Goal: Navigation & Orientation: Find specific page/section

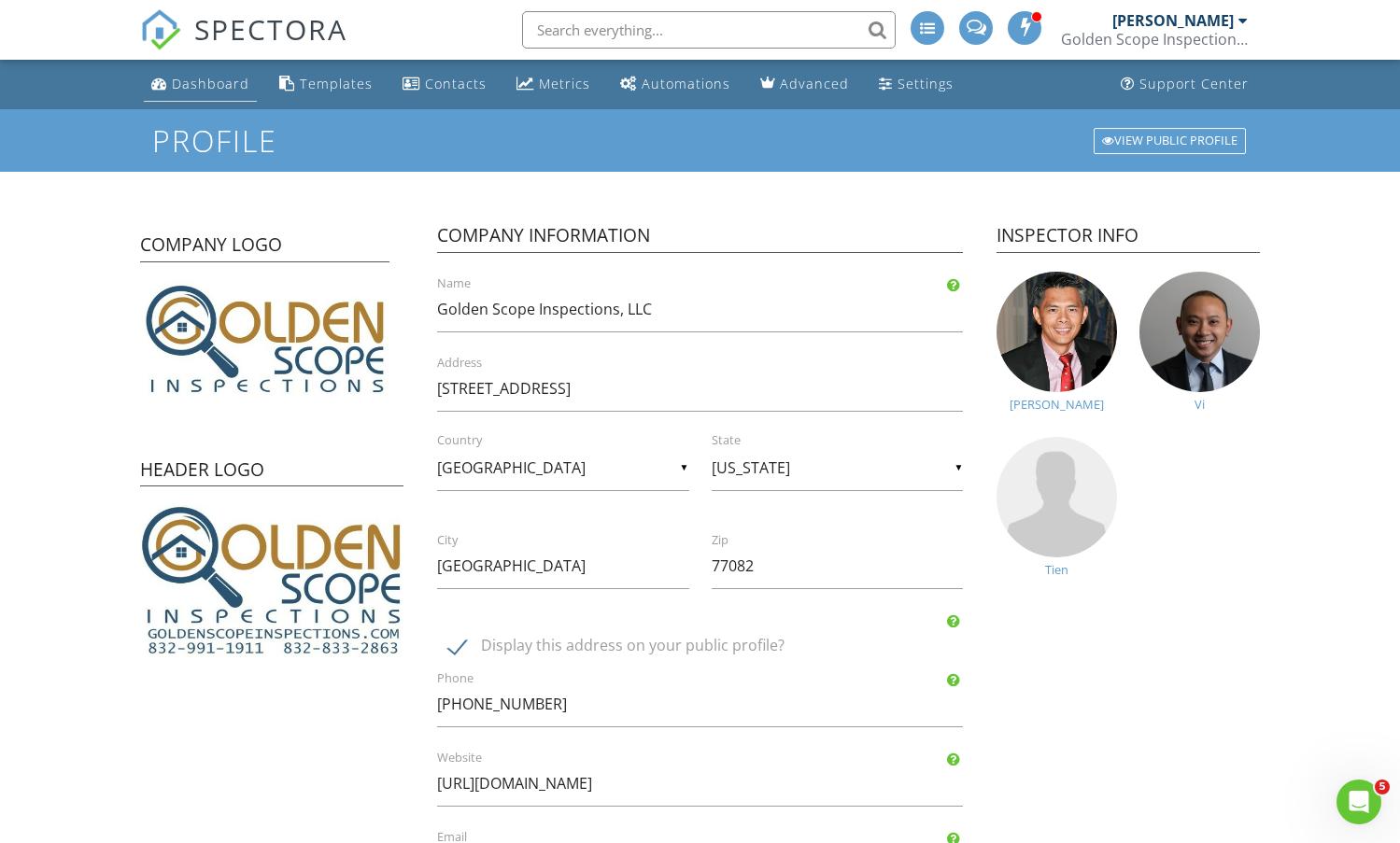
click at [193, 90] on div "Dashboard" at bounding box center [210, 83] width 77 height 17
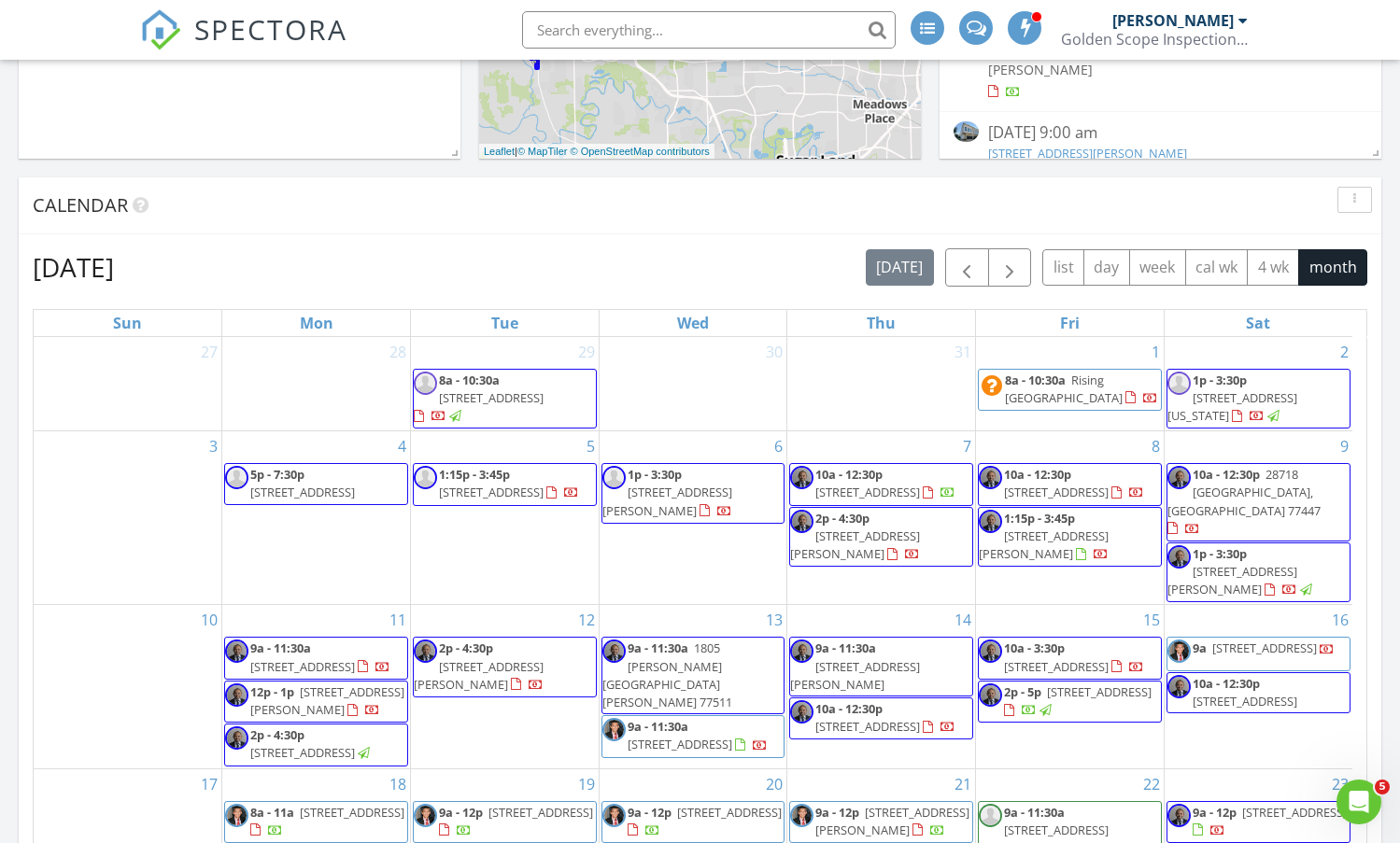
scroll to position [960, 0]
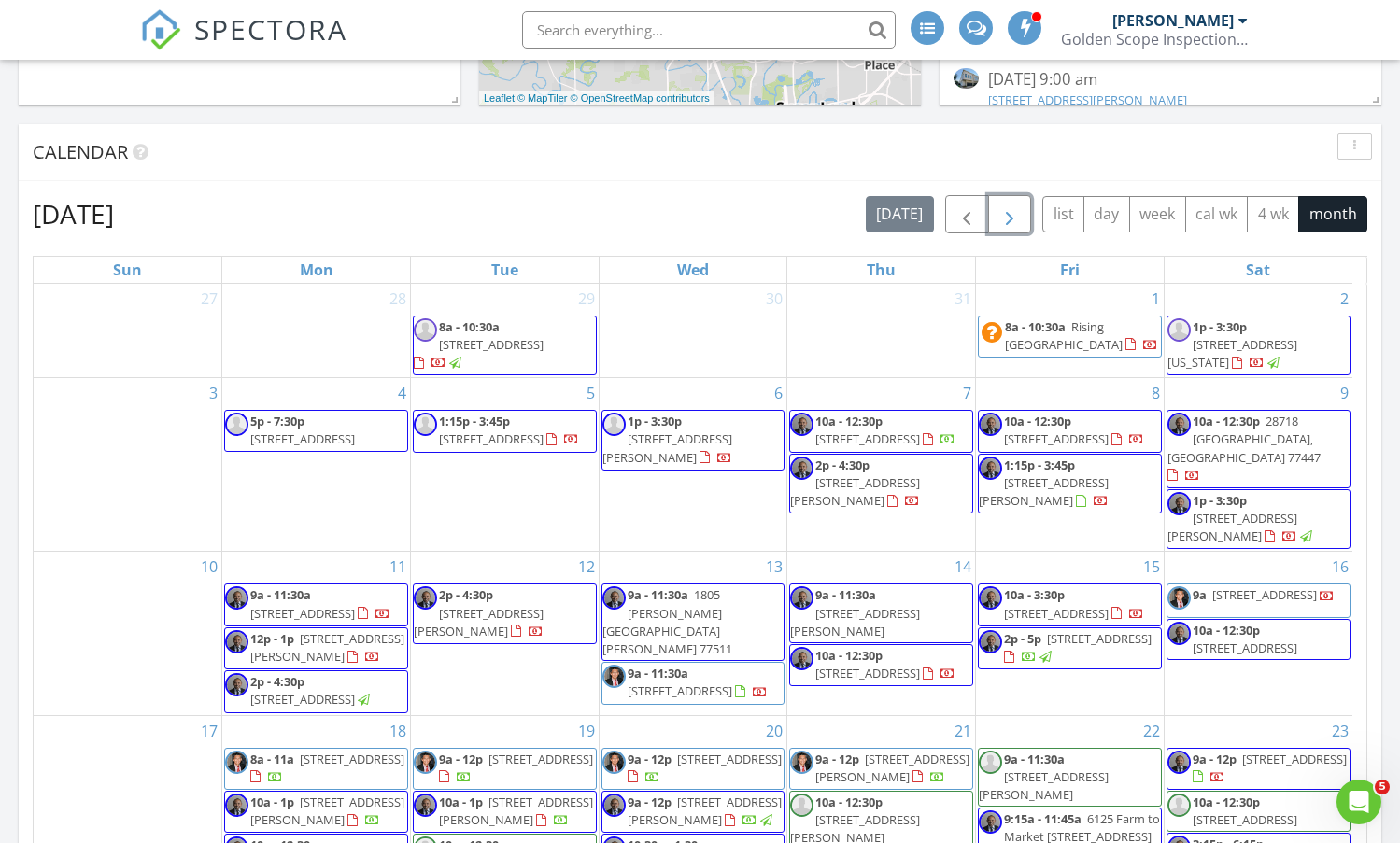
click at [1007, 208] on span "button" at bounding box center [1009, 214] width 22 height 22
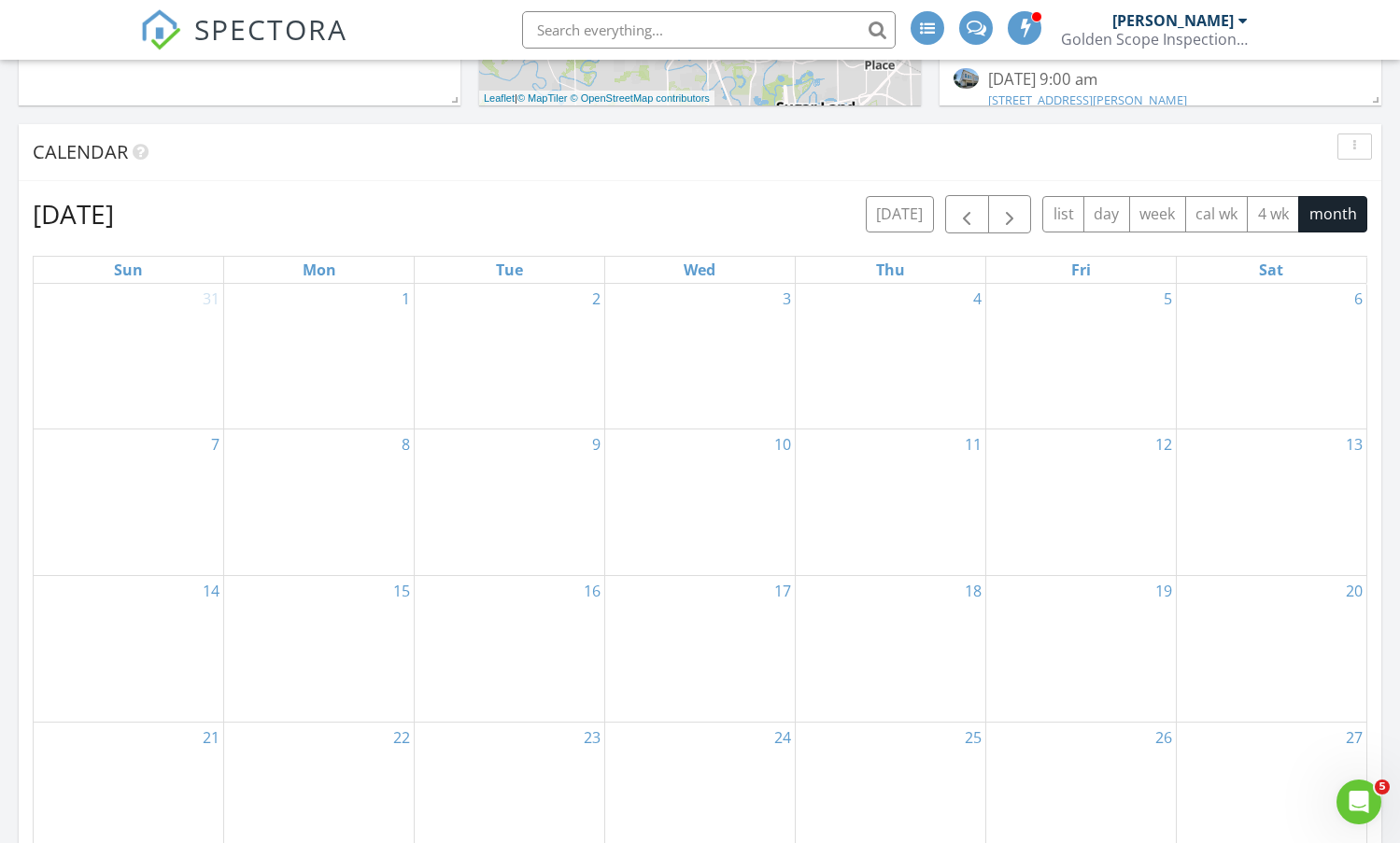
click at [613, 181] on div "September 2025 today list day week cal wk 4 wk month Sun Mon Tue Wed Thu Fri Sa…" at bounding box center [699, 605] width 1362 height 849
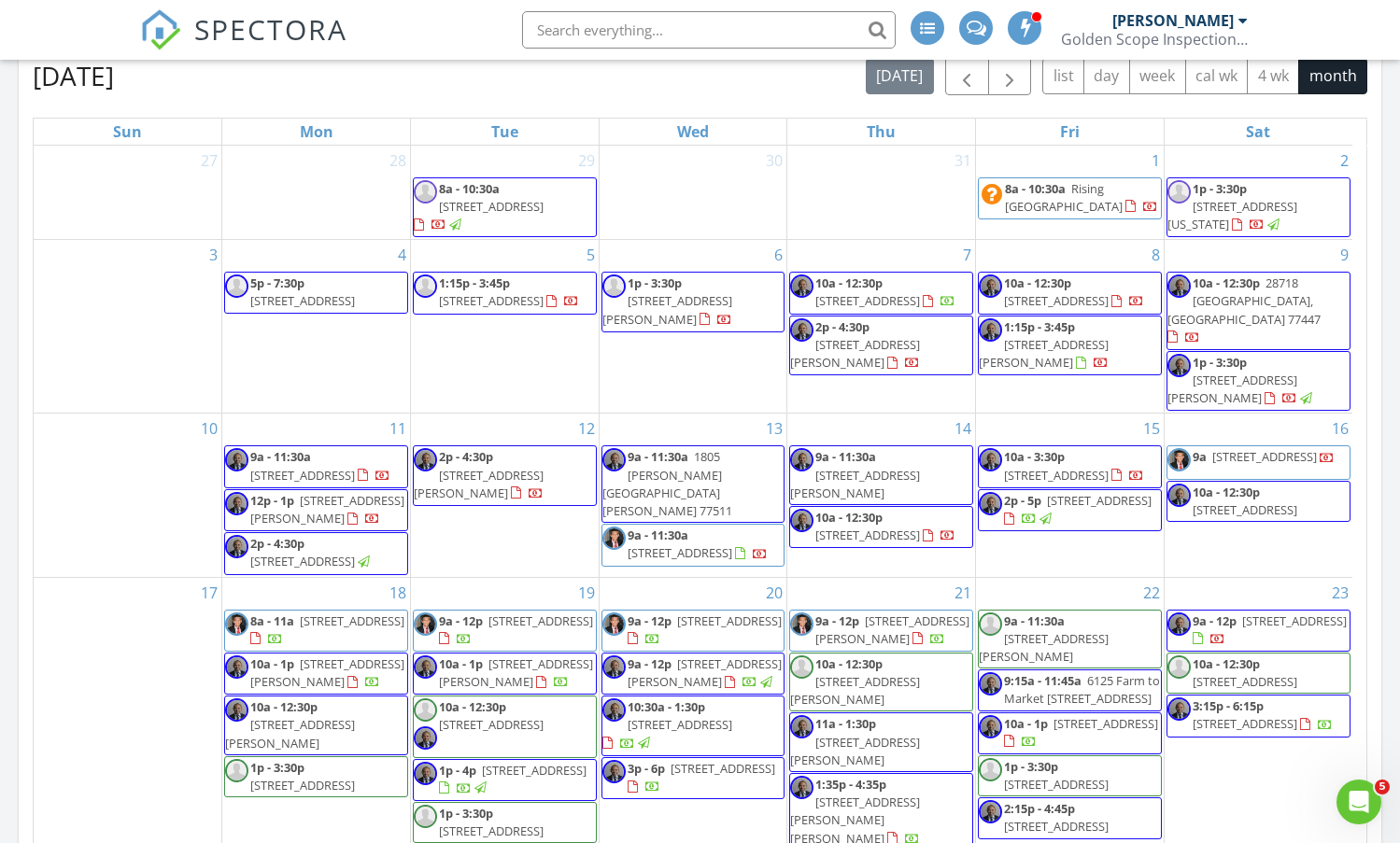
scroll to position [947, 0]
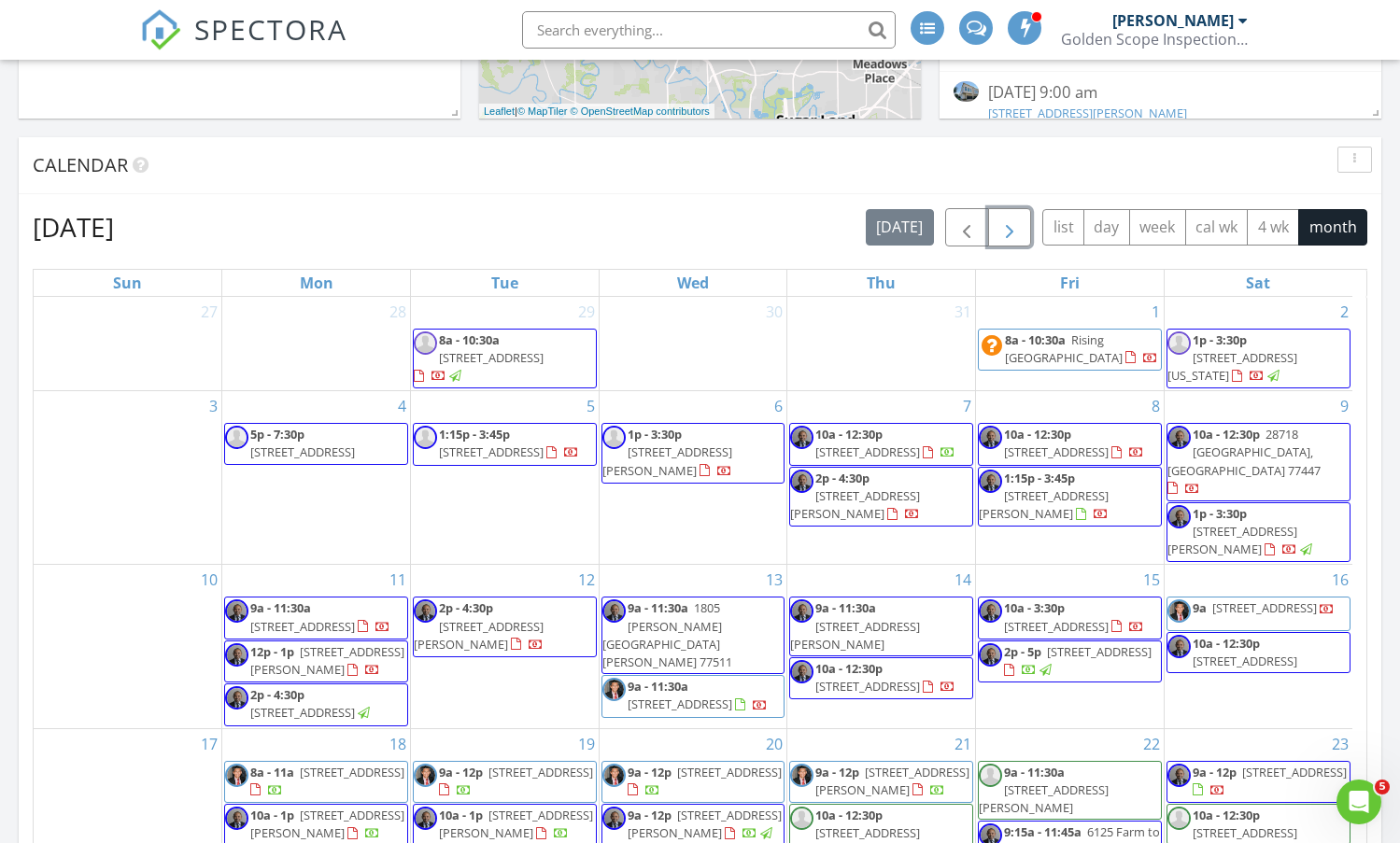
click at [1014, 221] on span "button" at bounding box center [1009, 227] width 22 height 22
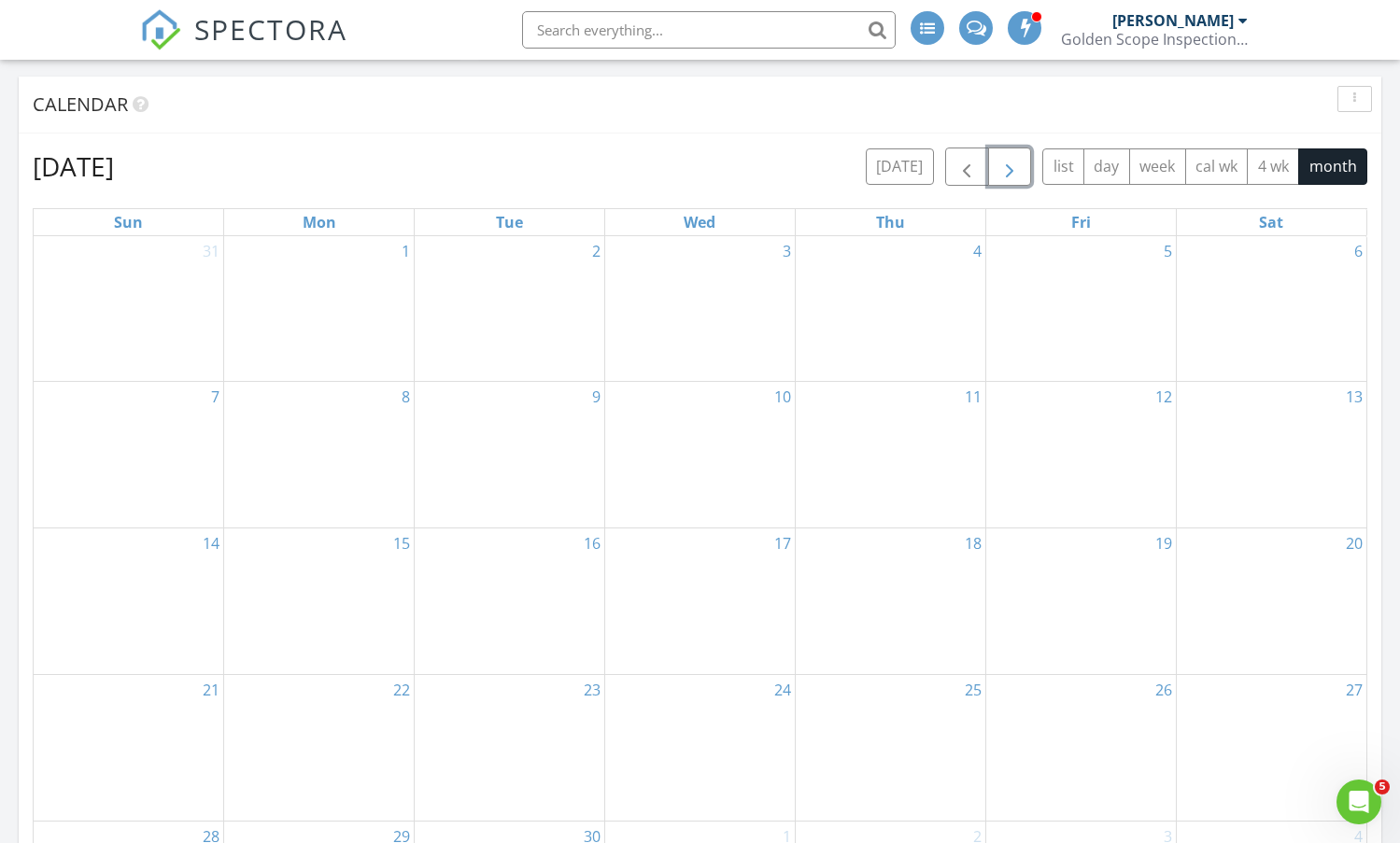
scroll to position [1039, 0]
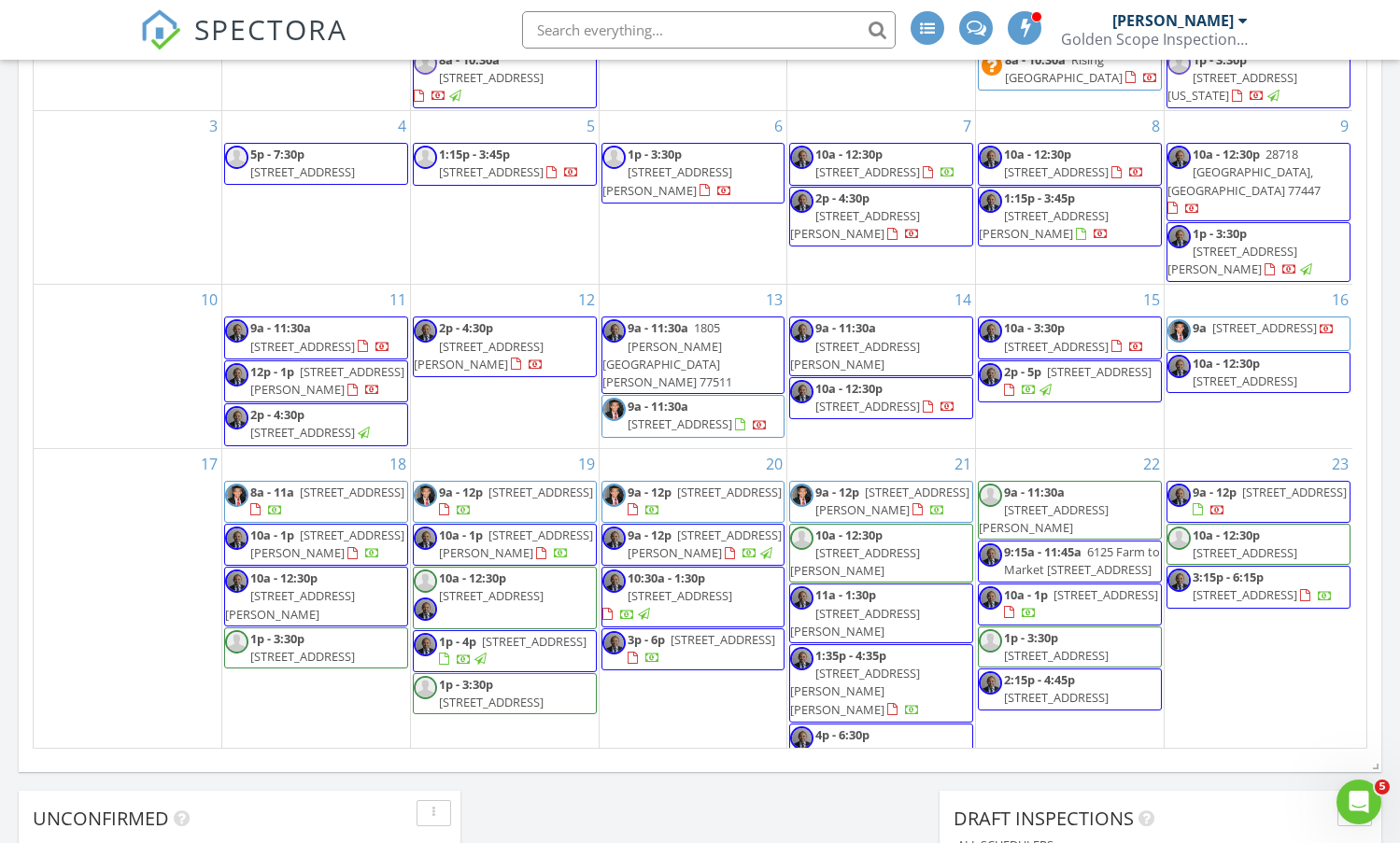
scroll to position [667, 0]
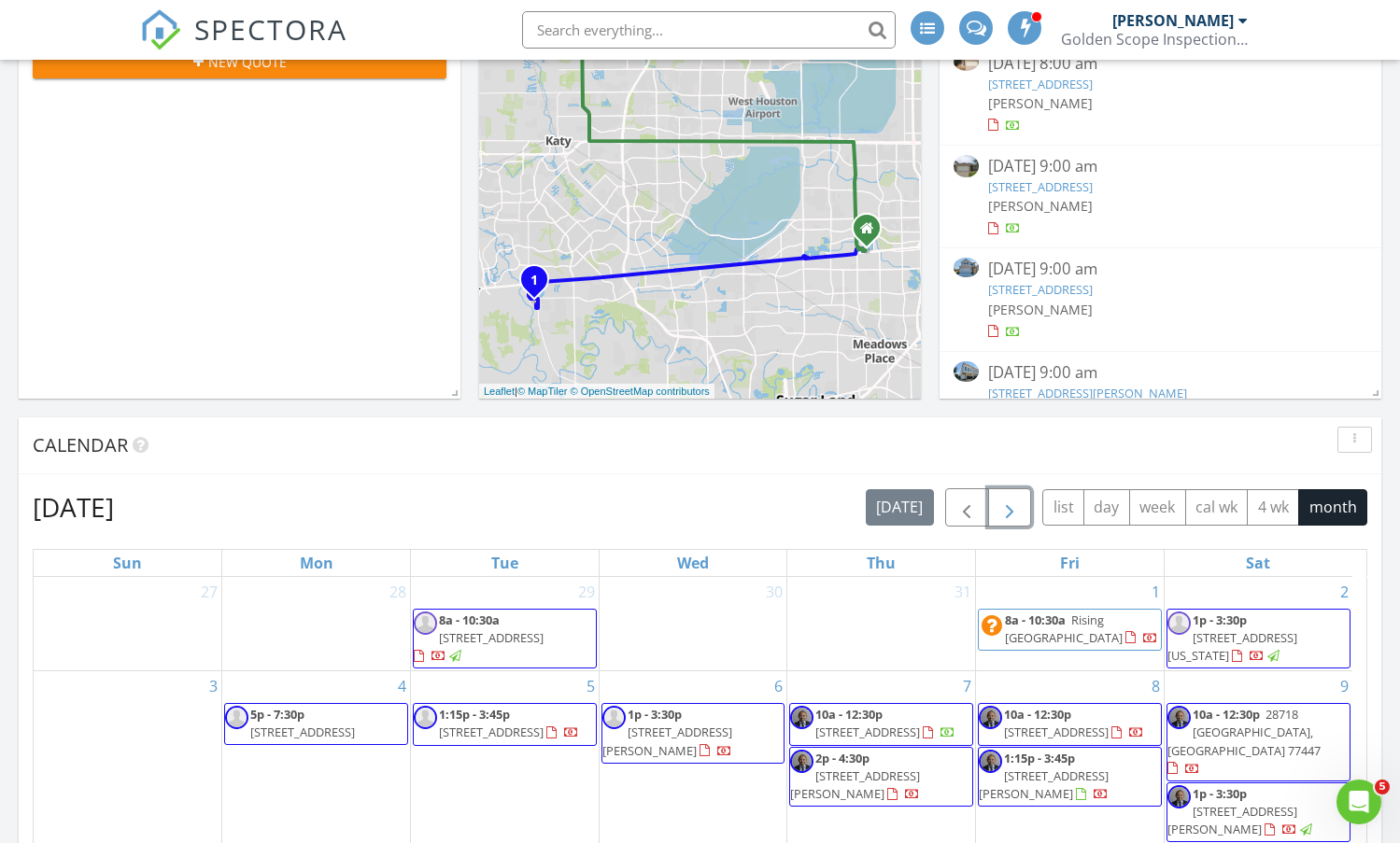
click at [1009, 503] on span "button" at bounding box center [1009, 507] width 22 height 22
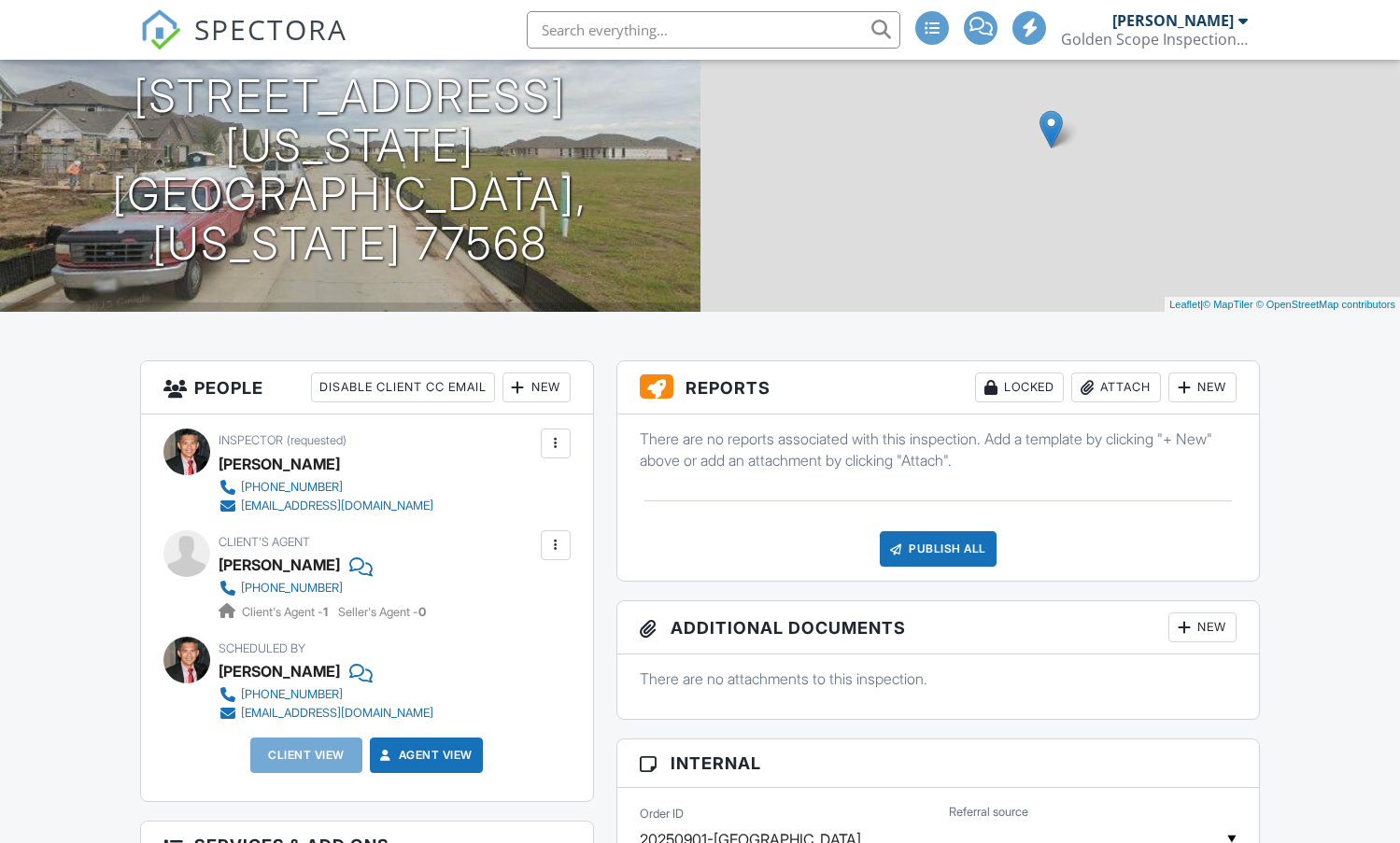
scroll to position [187, 0]
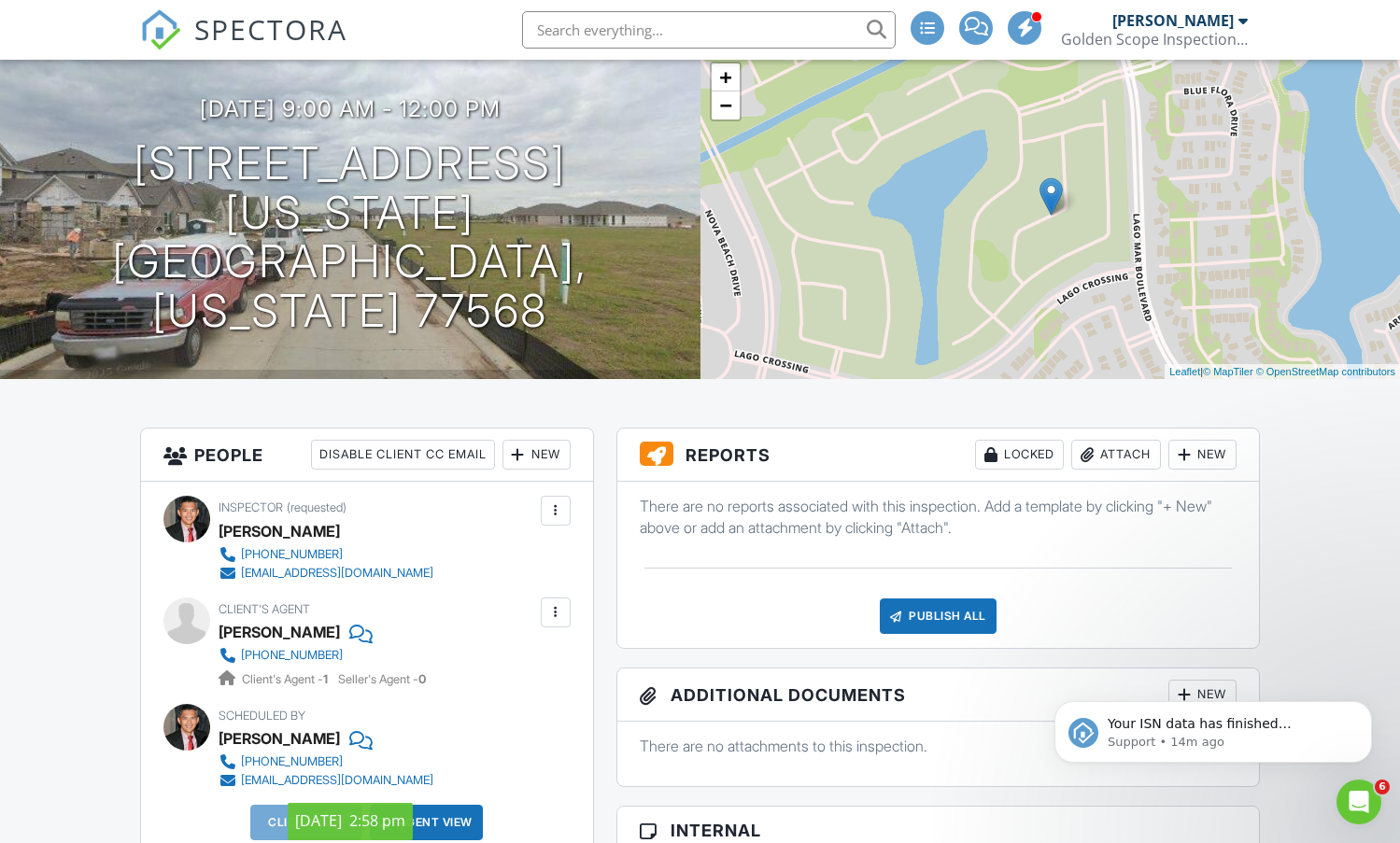
scroll to position [0, 0]
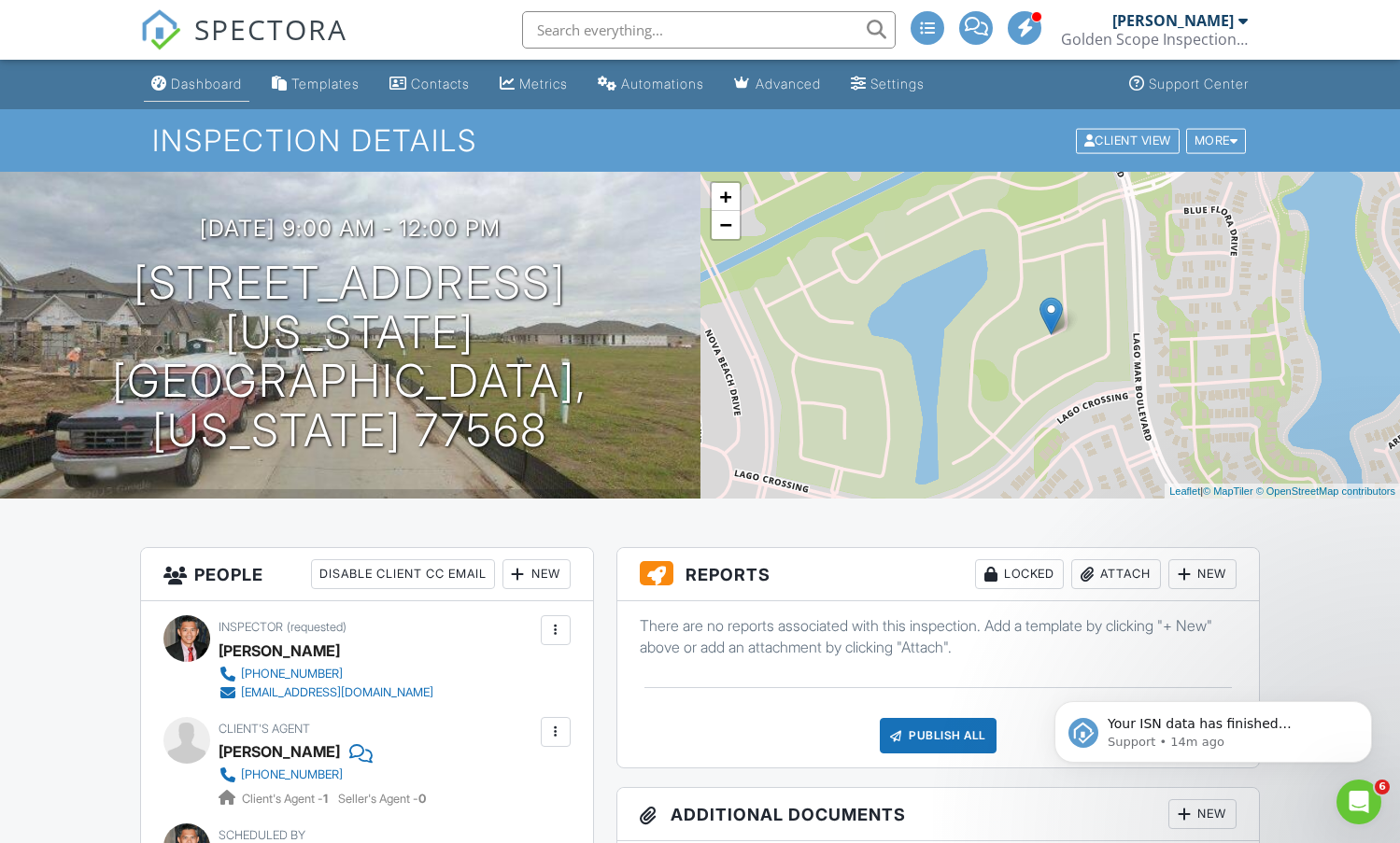
click at [201, 81] on div "Dashboard" at bounding box center [206, 83] width 71 height 15
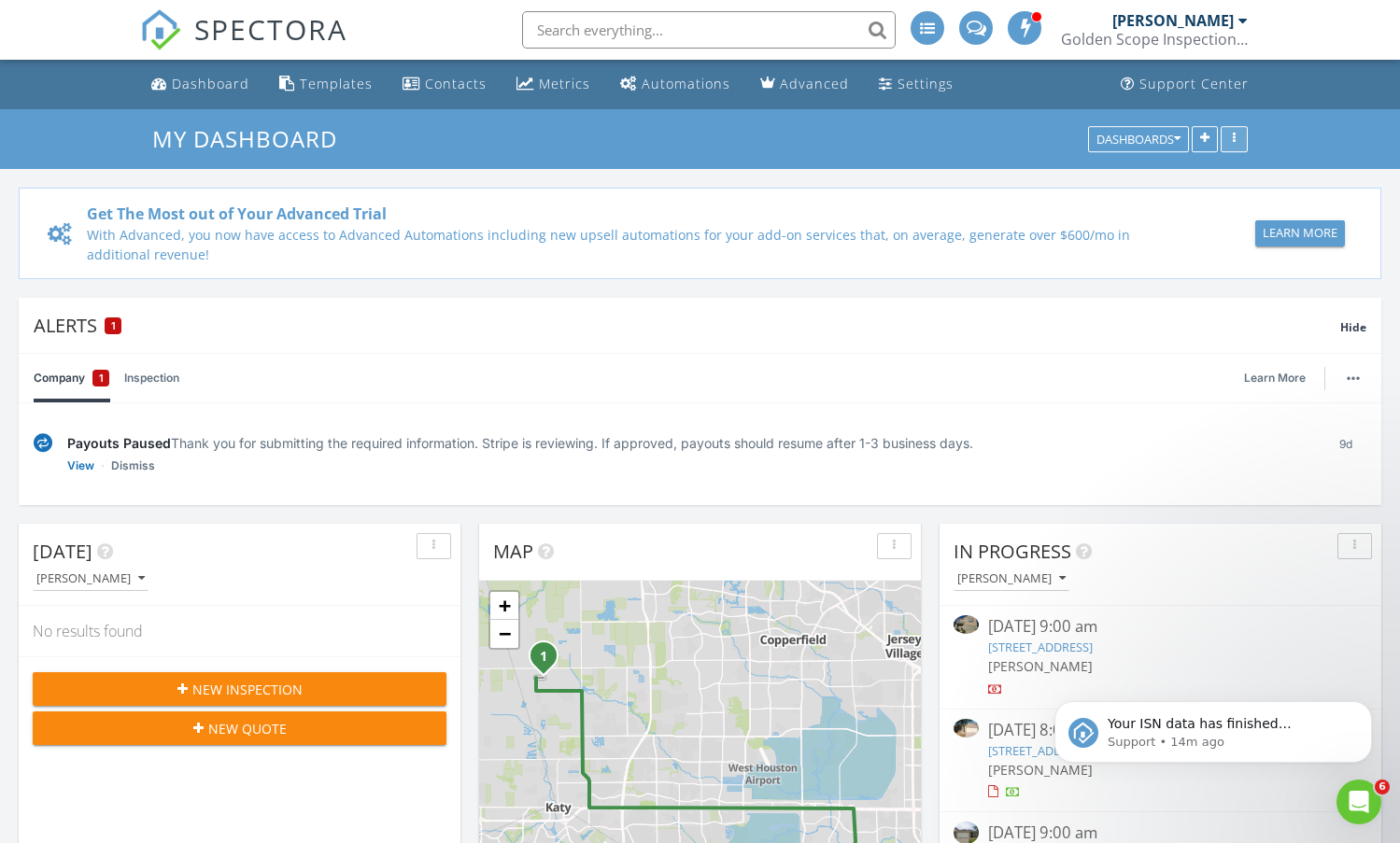
click at [1235, 144] on icon "button" at bounding box center [1233, 139] width 3 height 14
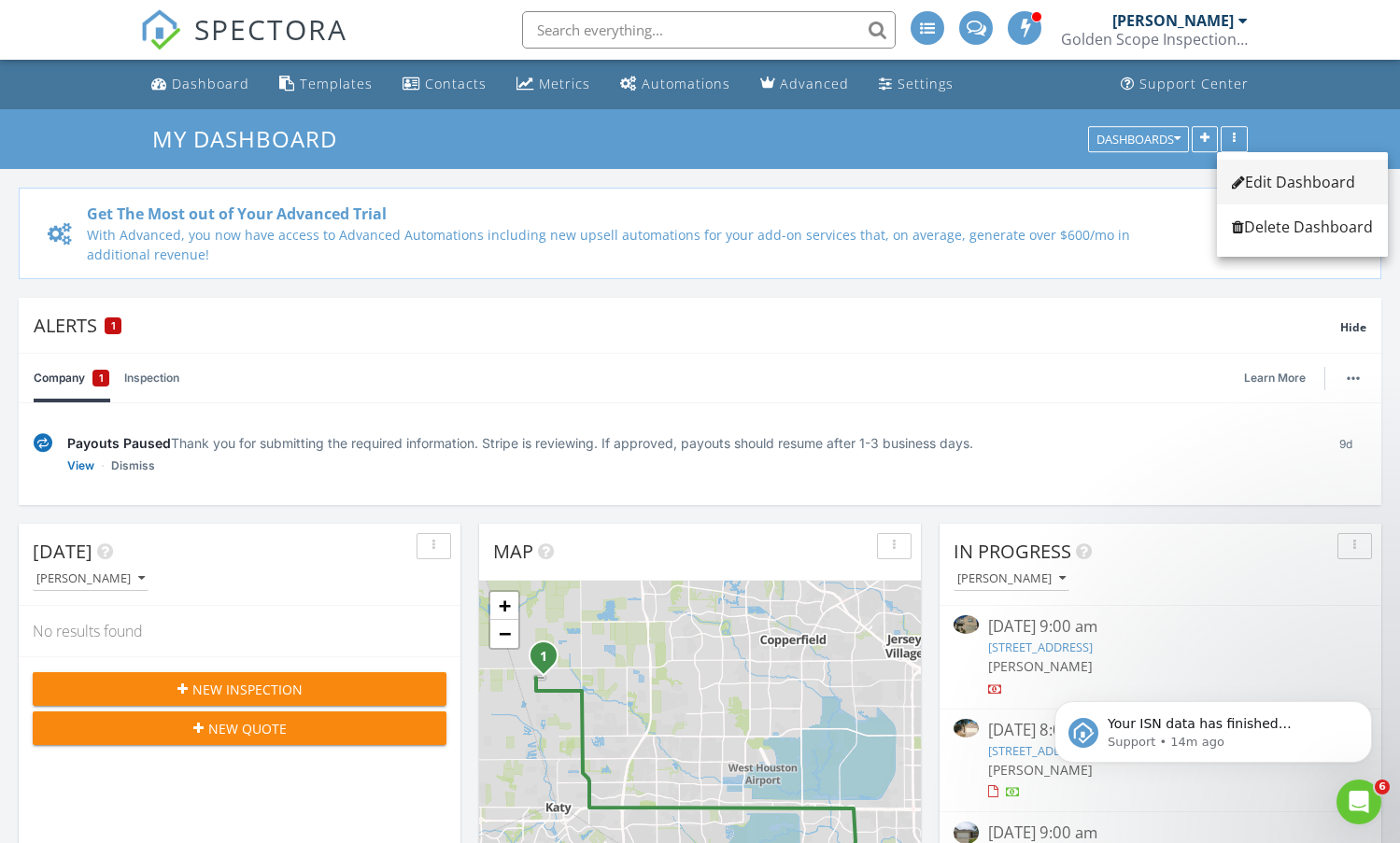
click at [1273, 176] on div "Edit Dashboard" at bounding box center [1302, 182] width 141 height 22
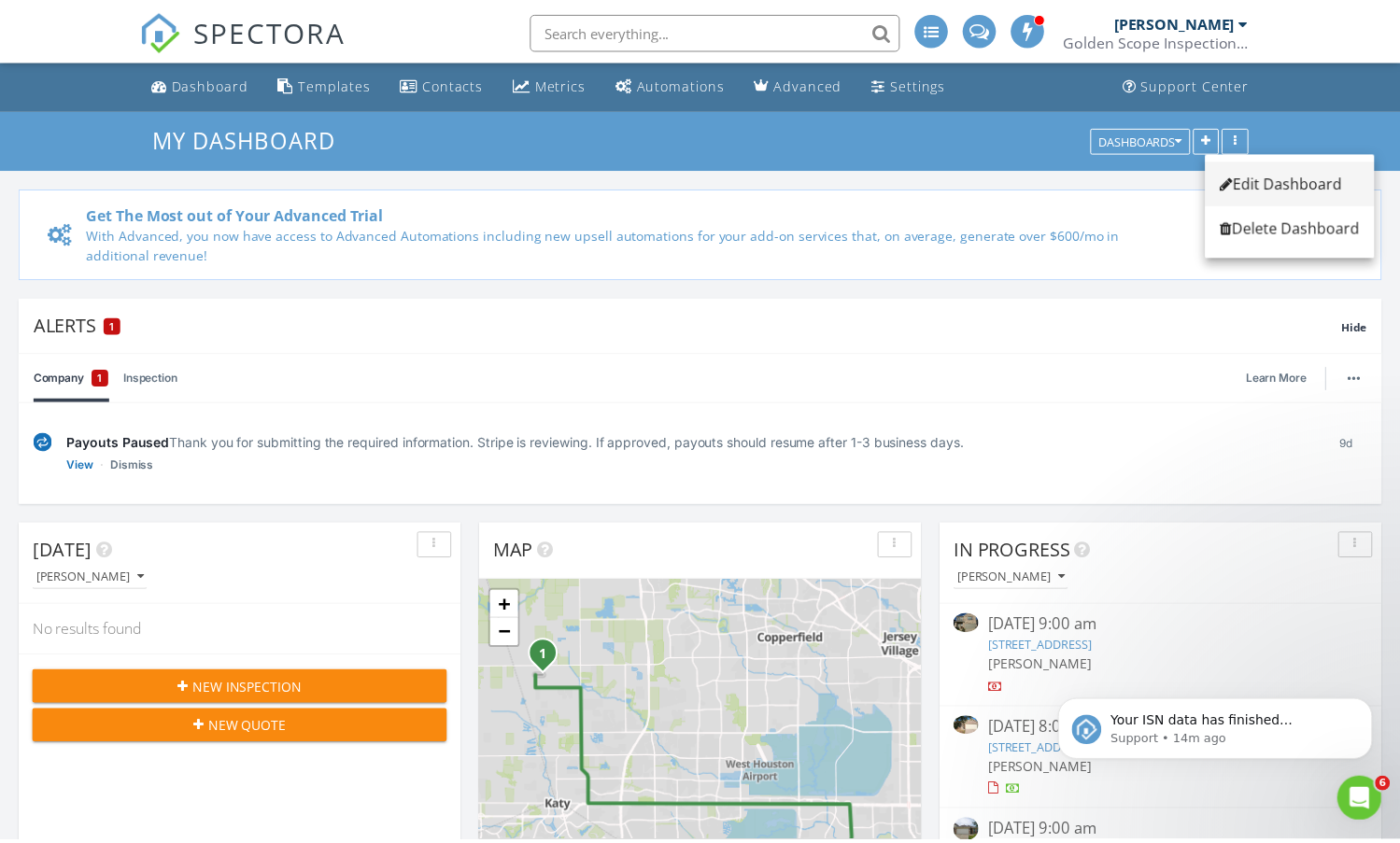
scroll to position [1728, 1443]
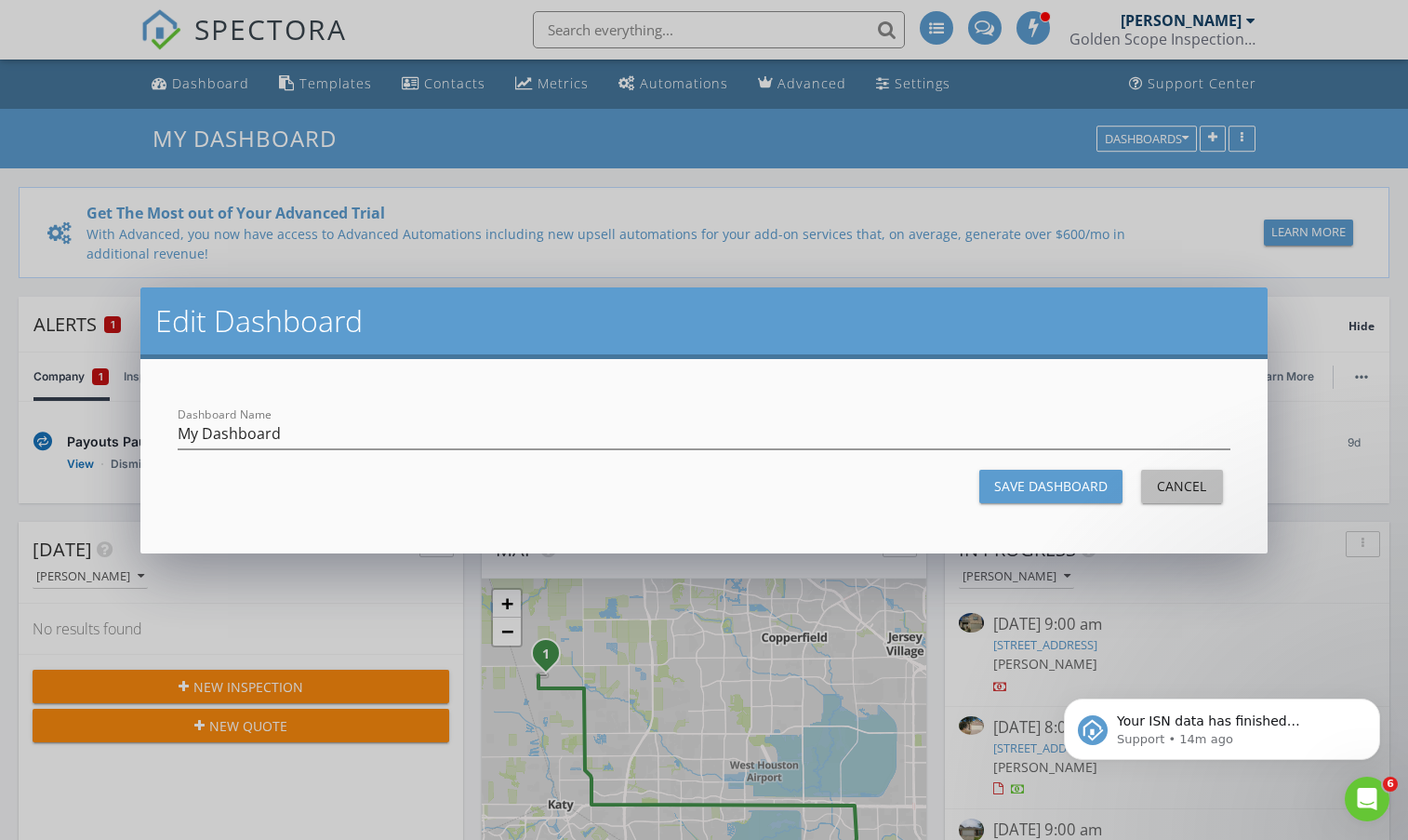
click at [1190, 488] on div "Cancel" at bounding box center [1182, 486] width 52 height 19
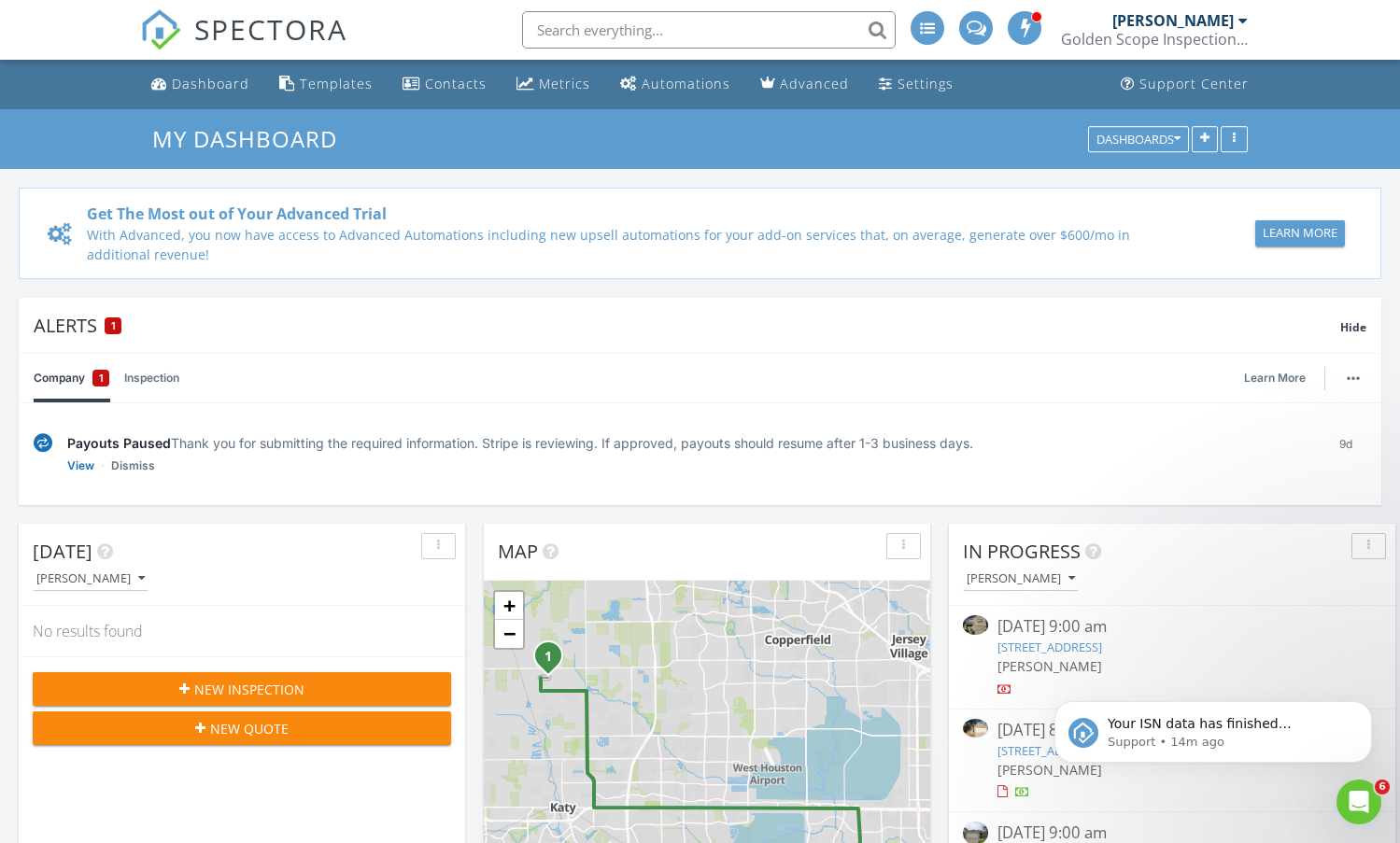
scroll to position [1728, 1429]
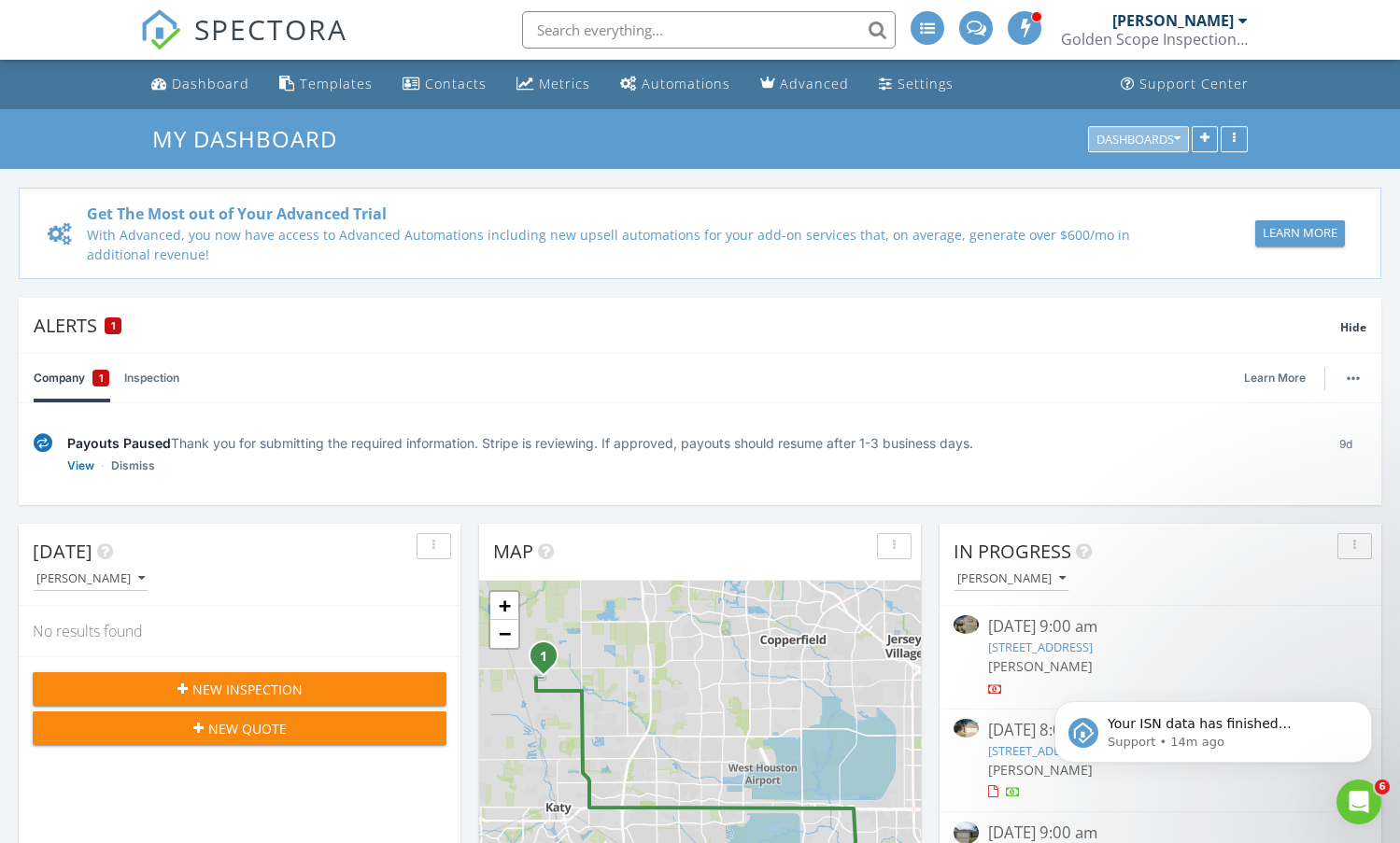
click at [1169, 135] on div "Dashboards" at bounding box center [1138, 139] width 84 height 14
click at [1148, 179] on span "My Dashboard" at bounding box center [1147, 181] width 104 height 20
click at [76, 468] on link "View" at bounding box center [80, 466] width 27 height 18
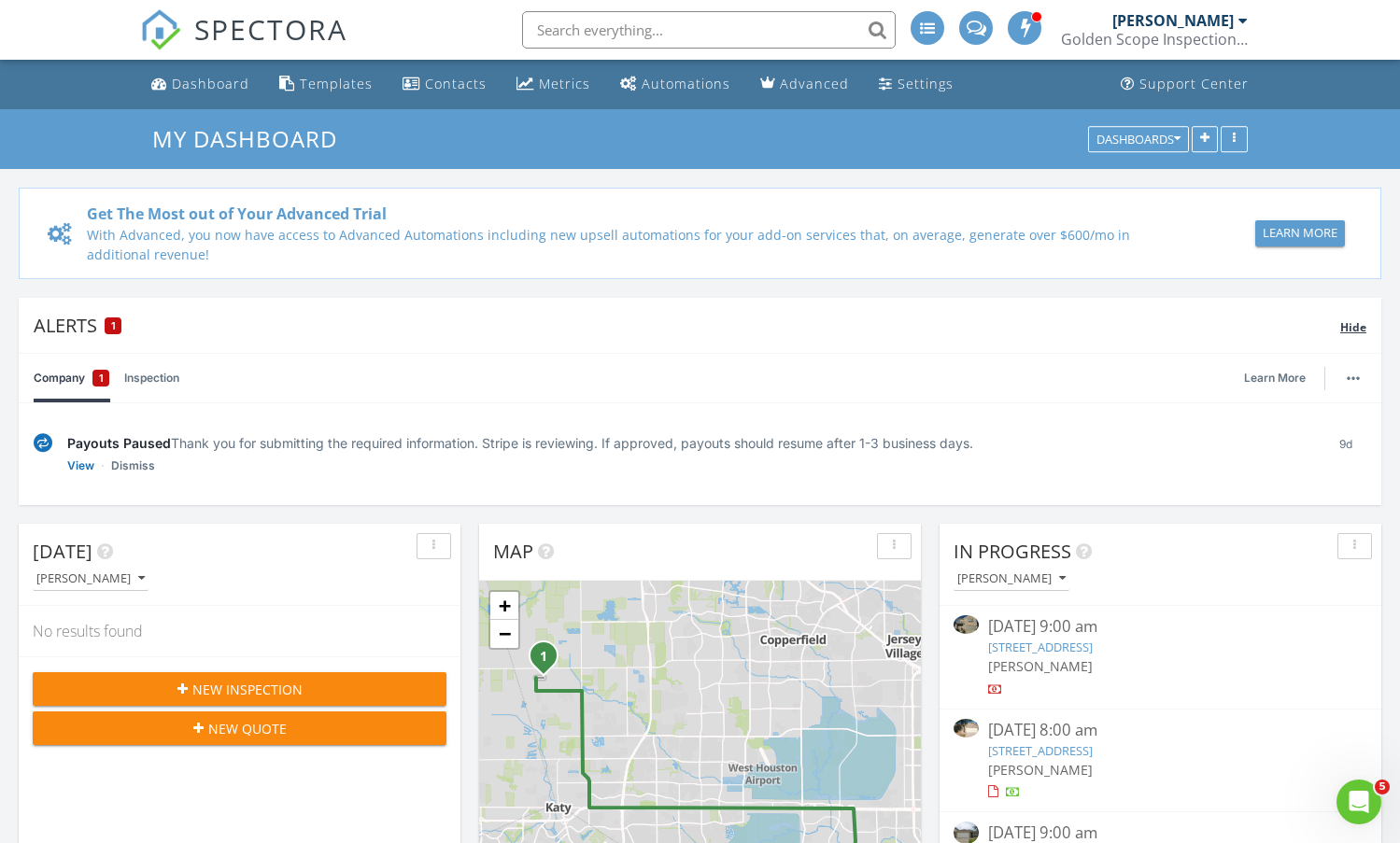
click at [1355, 327] on span "Hide" at bounding box center [1353, 327] width 26 height 15
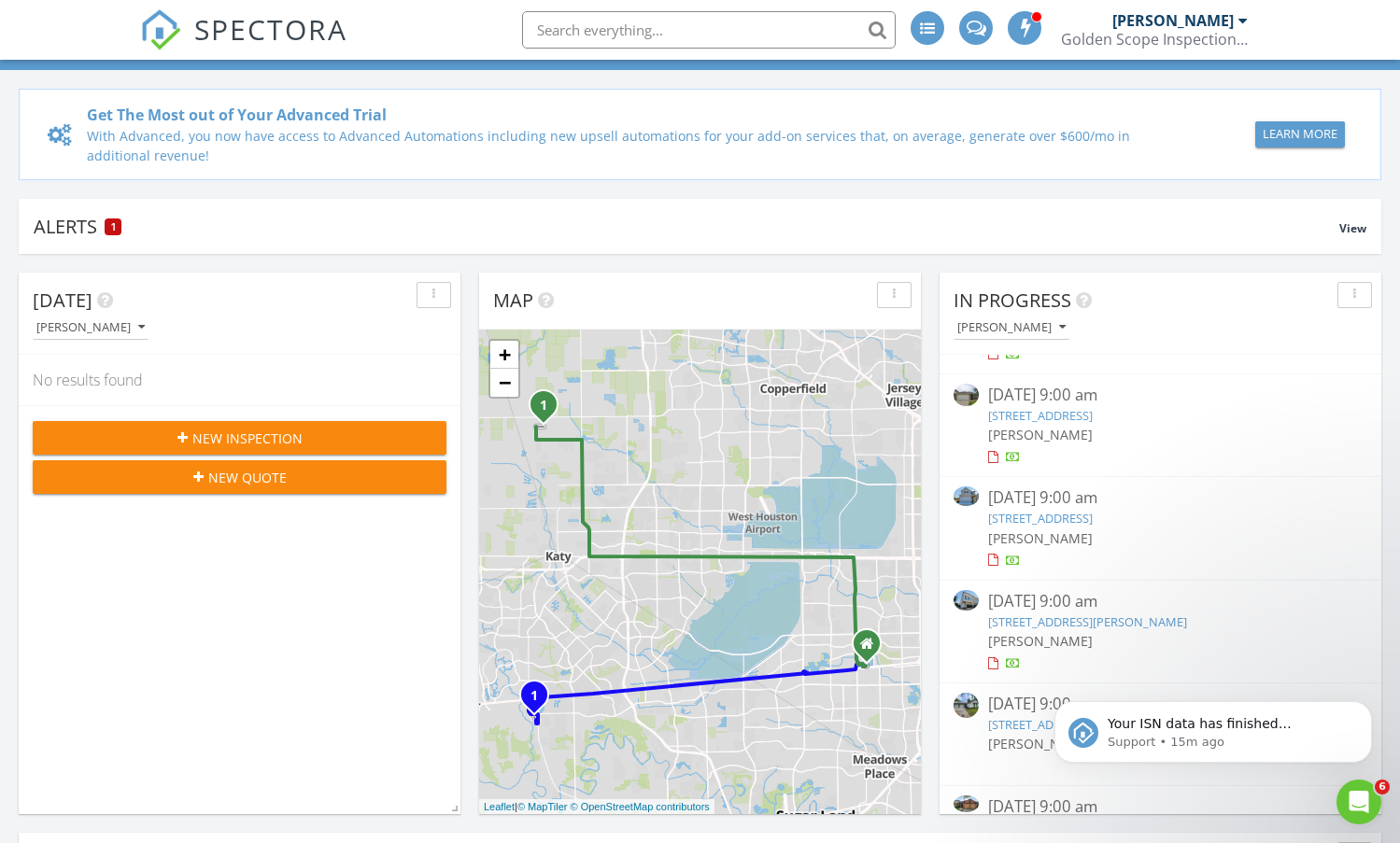
scroll to position [93, 0]
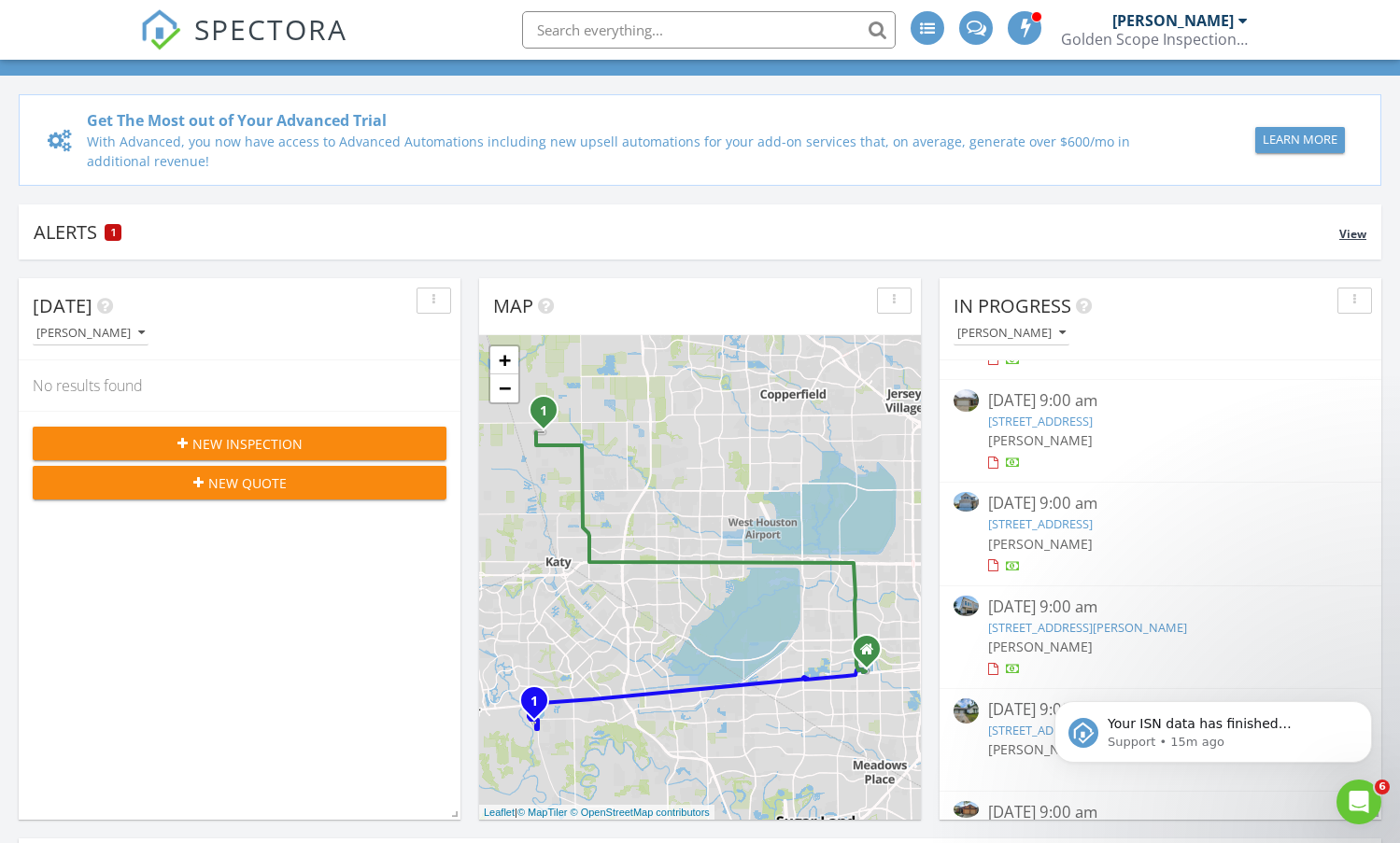
click at [1356, 239] on span "View" at bounding box center [1353, 233] width 27 height 15
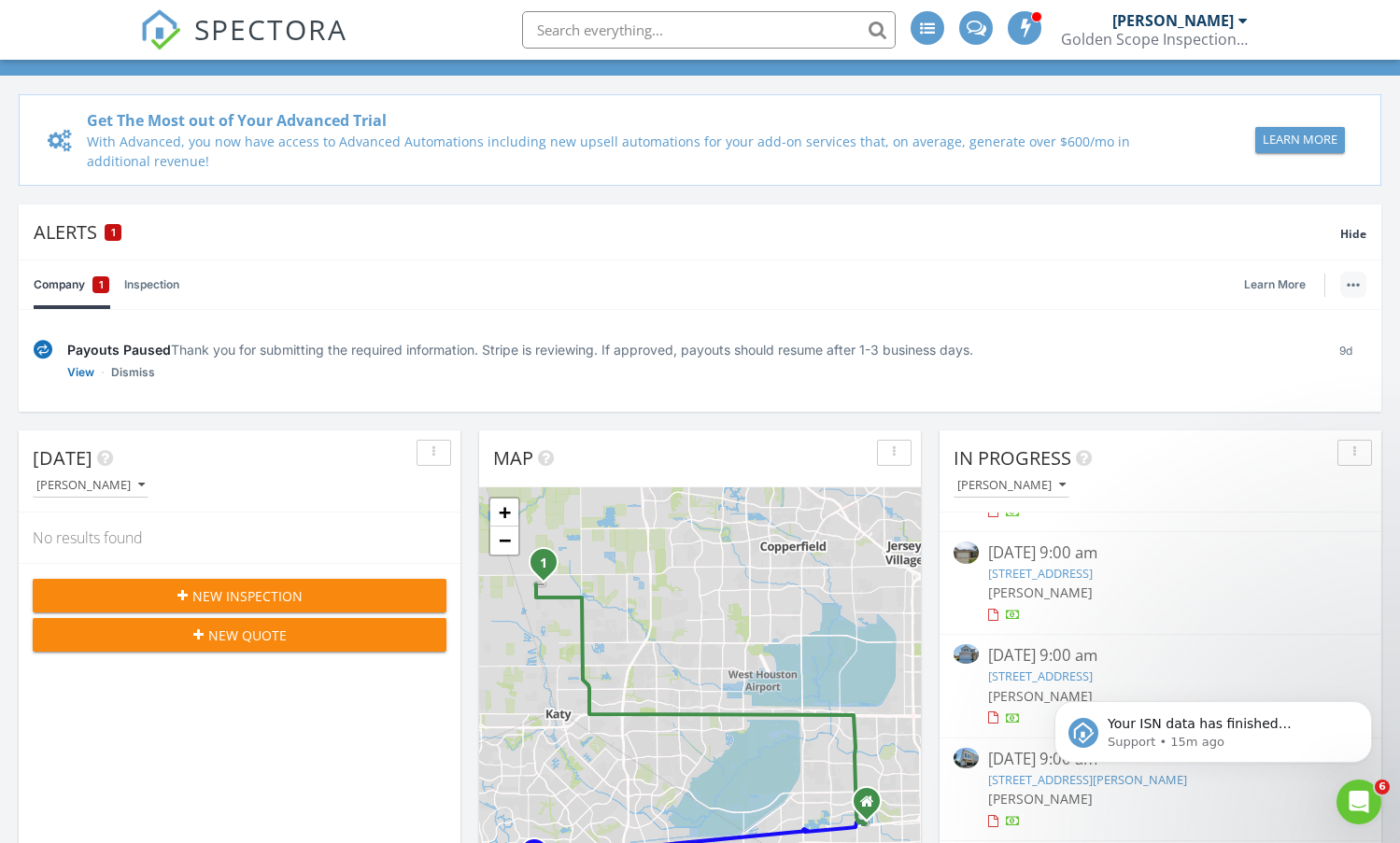
click at [1349, 285] on img "button" at bounding box center [1354, 285] width 14 height 4
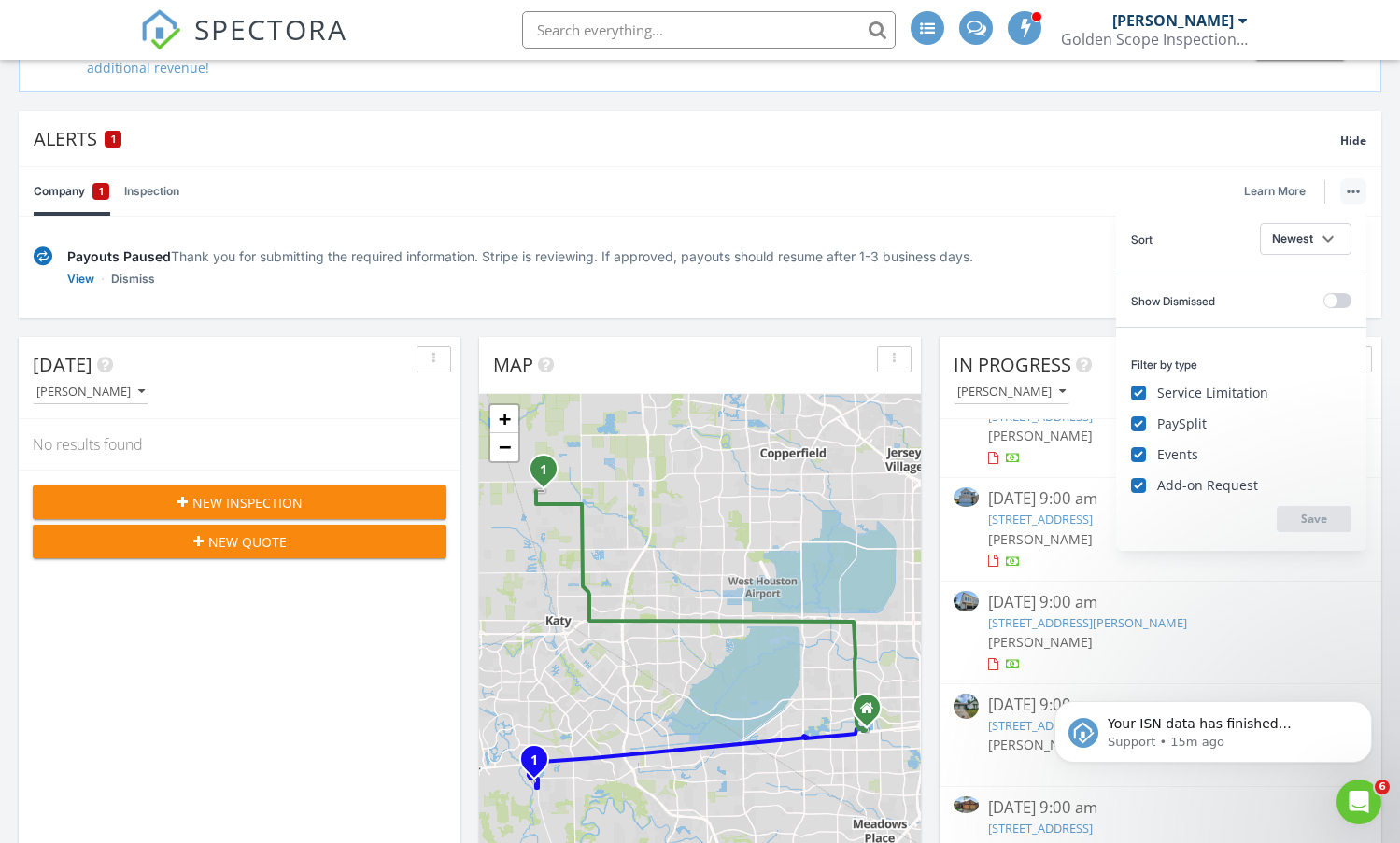
scroll to position [280, 0]
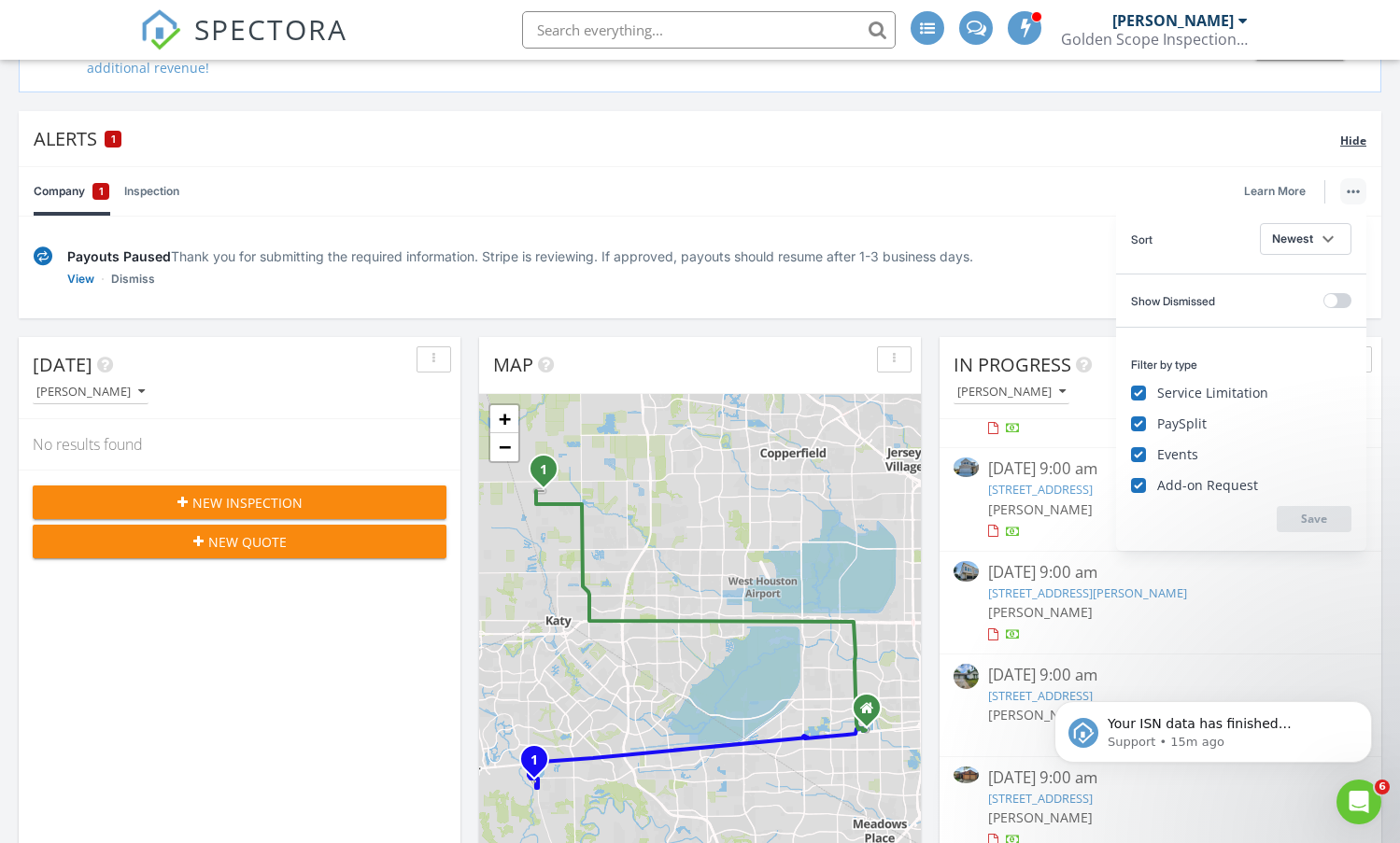
click at [981, 145] on div "Alerts 1" at bounding box center [686, 138] width 1306 height 25
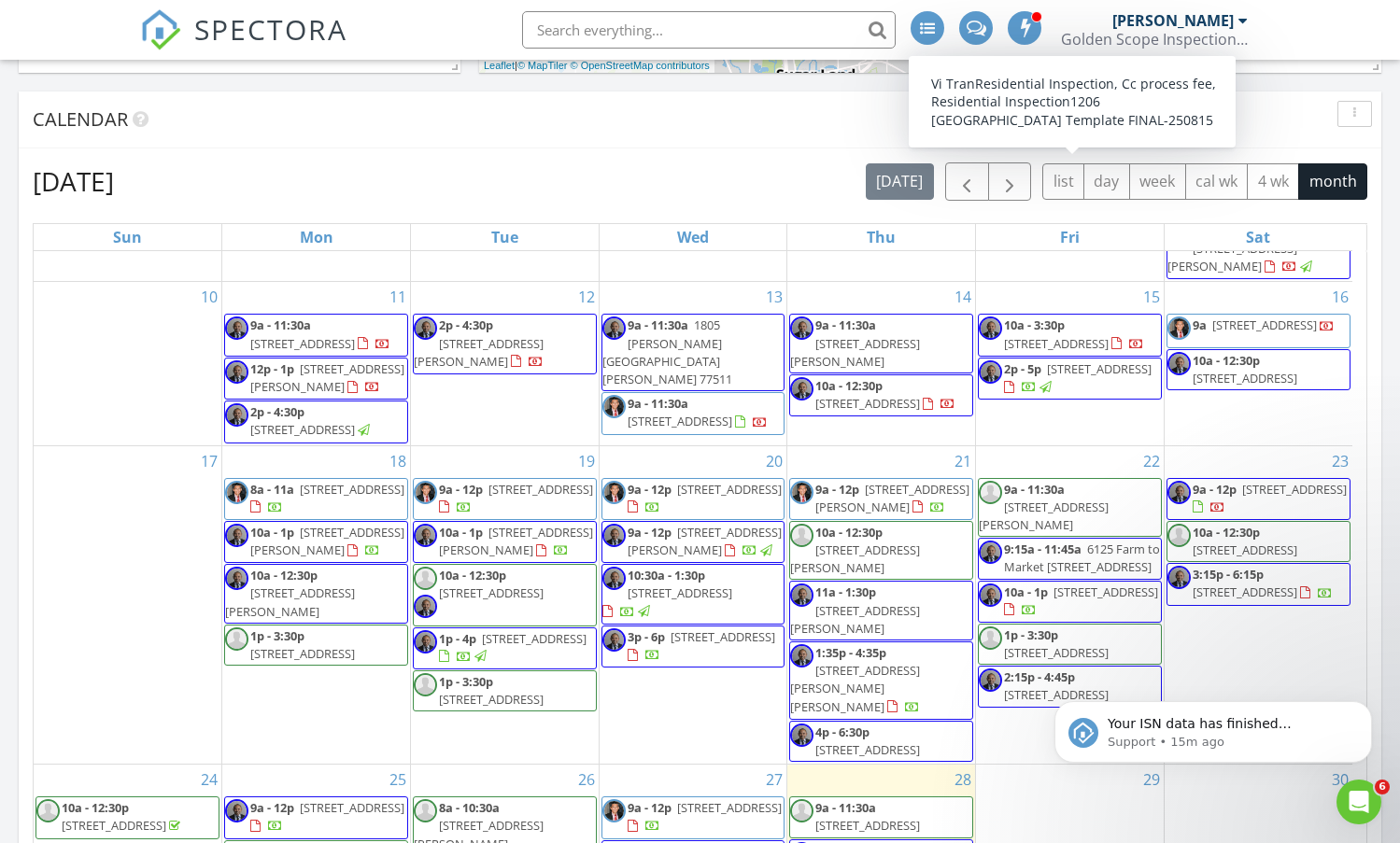
scroll to position [397, 0]
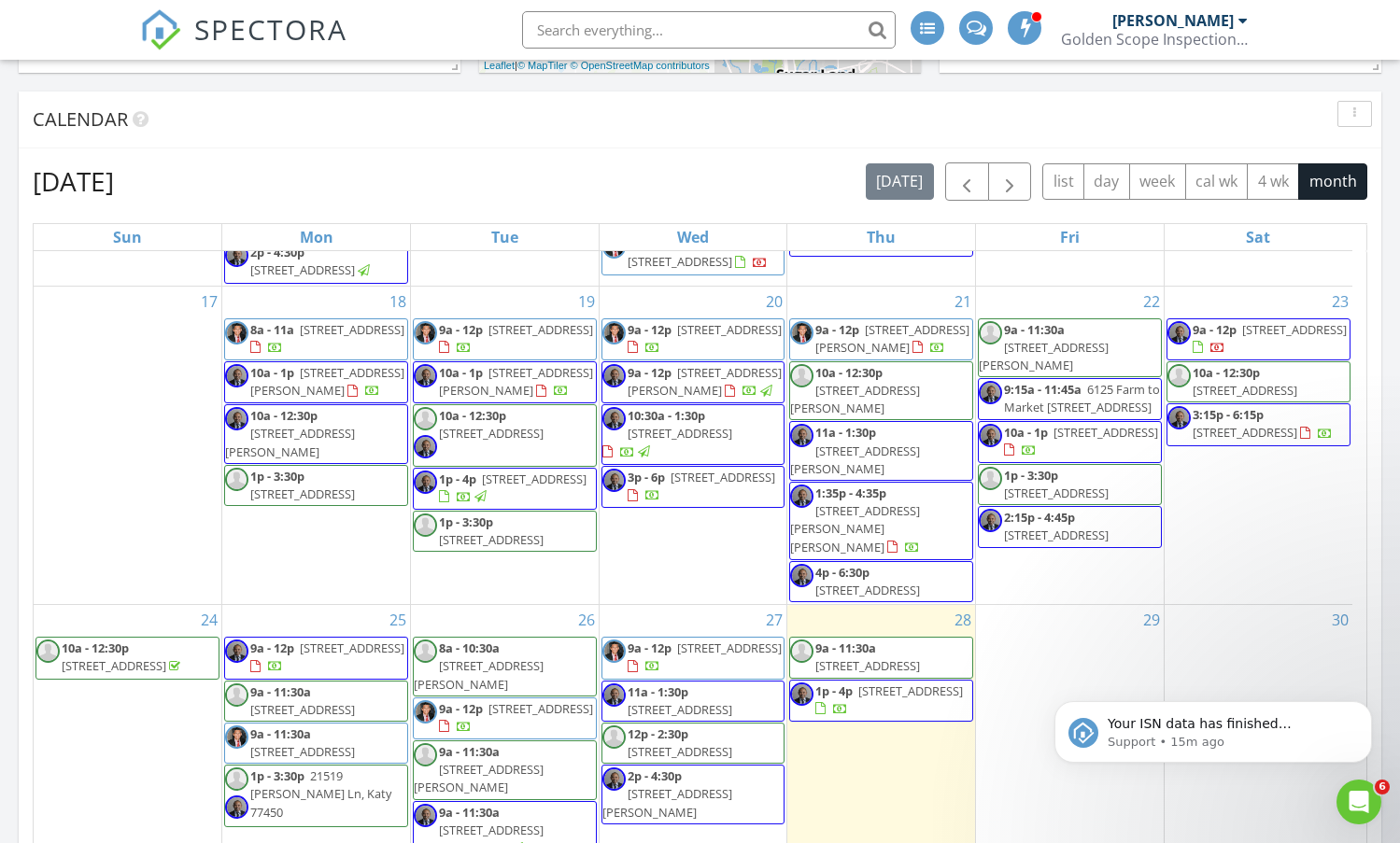
click at [1022, 41] on div at bounding box center [1024, 28] width 34 height 34
